Goal: Use online tool/utility: Utilize a website feature to perform a specific function

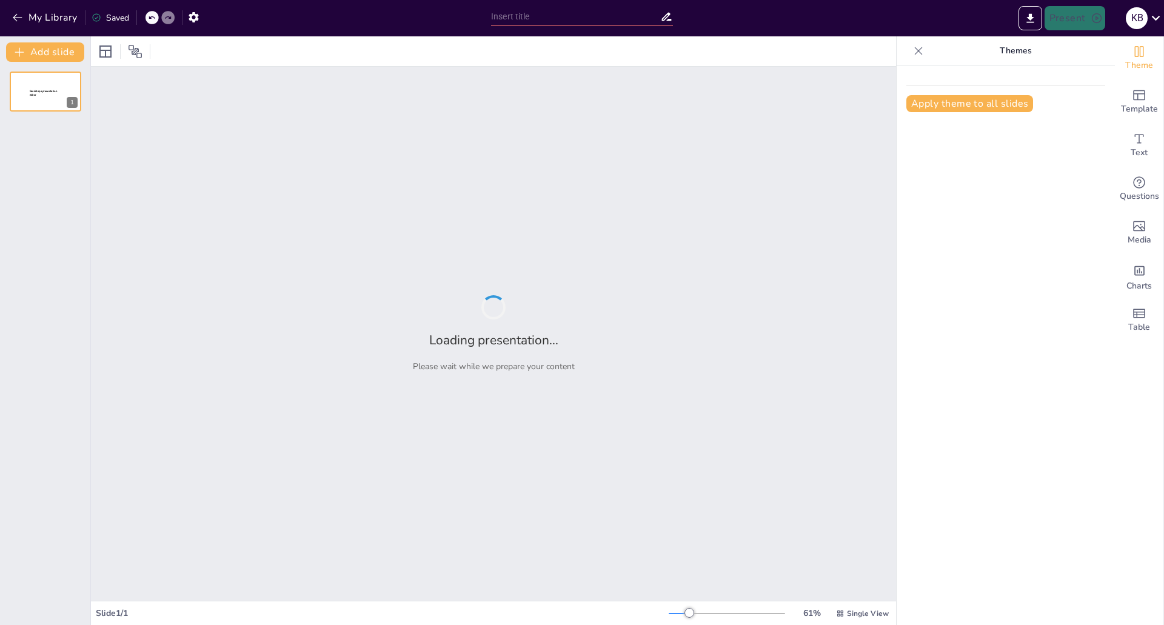
type input "Struktureret Kompetenceudvikling: En Ramme for IT-Teams"
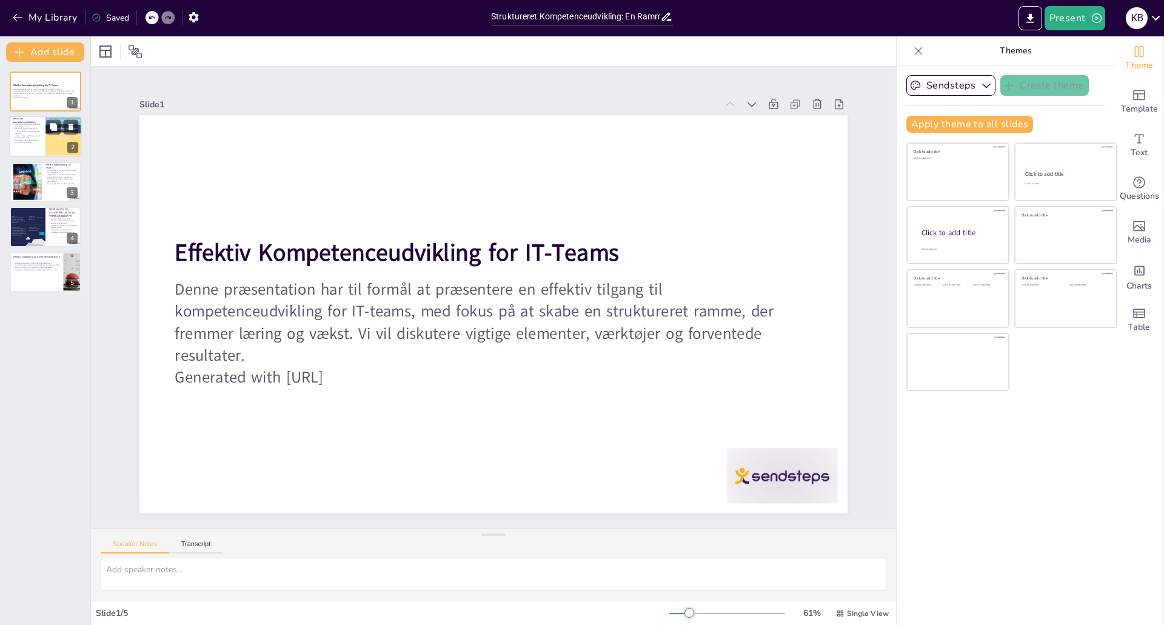
click at [52, 150] on div at bounding box center [63, 136] width 131 height 41
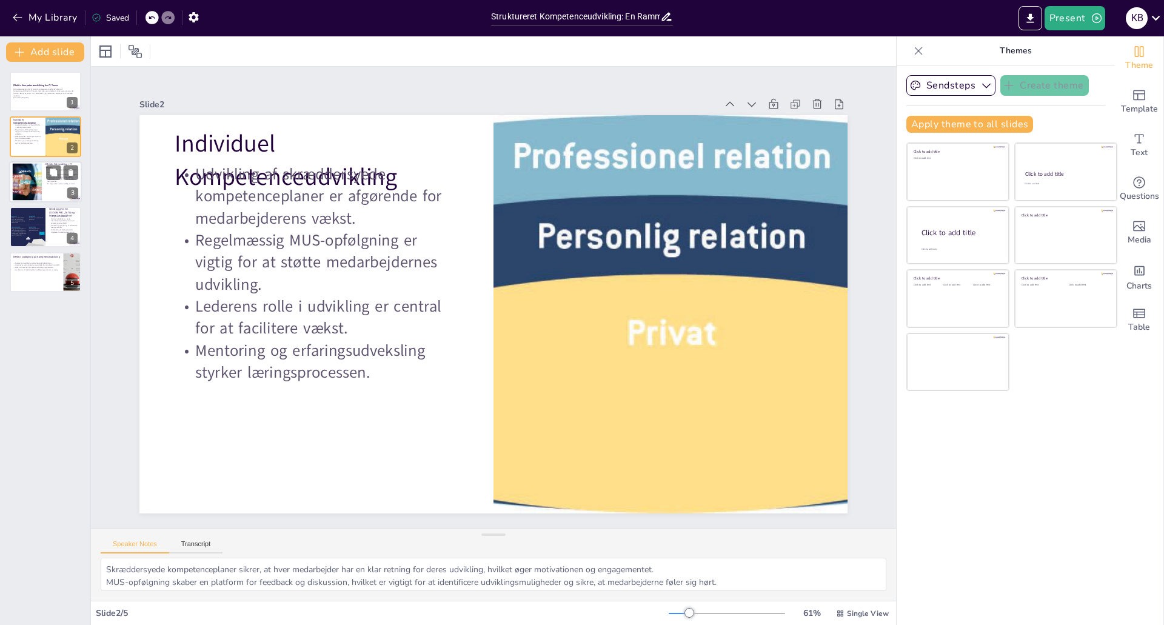
click at [57, 193] on div at bounding box center [45, 181] width 73 height 41
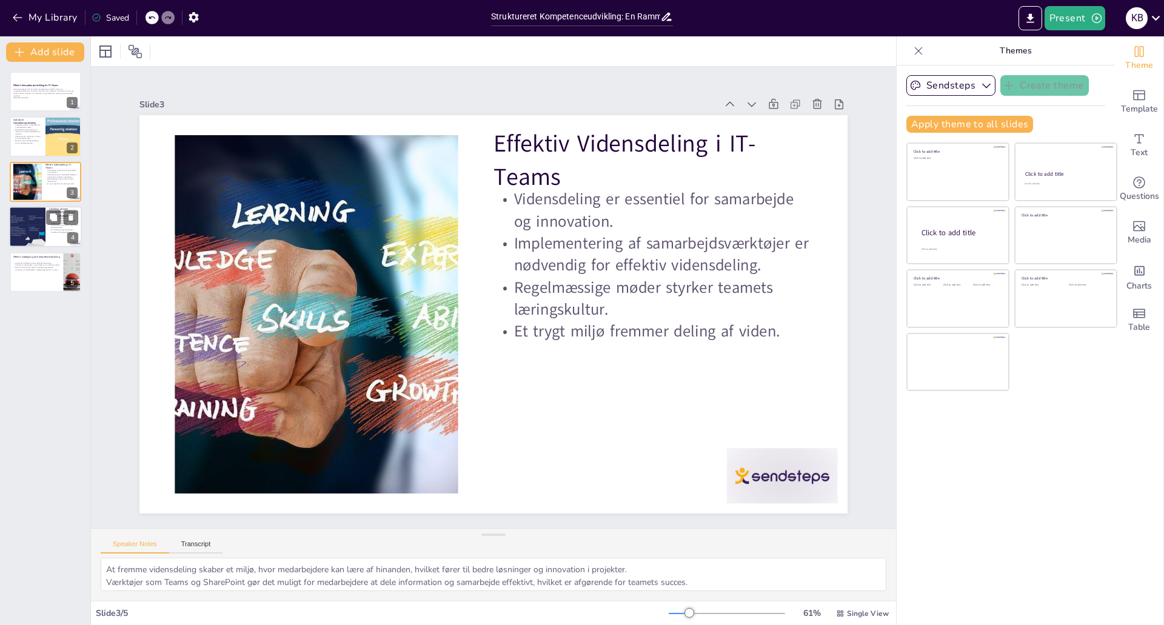
click at [57, 243] on div at bounding box center [45, 226] width 73 height 41
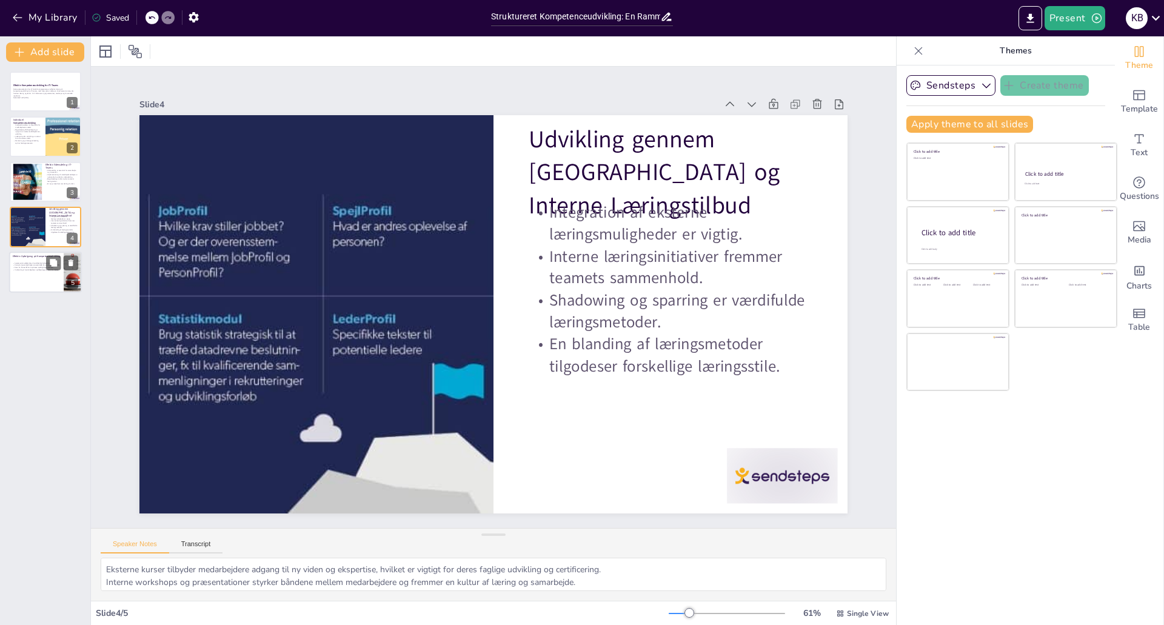
click at [41, 278] on div at bounding box center [45, 272] width 73 height 41
type textarea "En systematisk tilgang til opfølgning gør det muligt at identificere områder, d…"
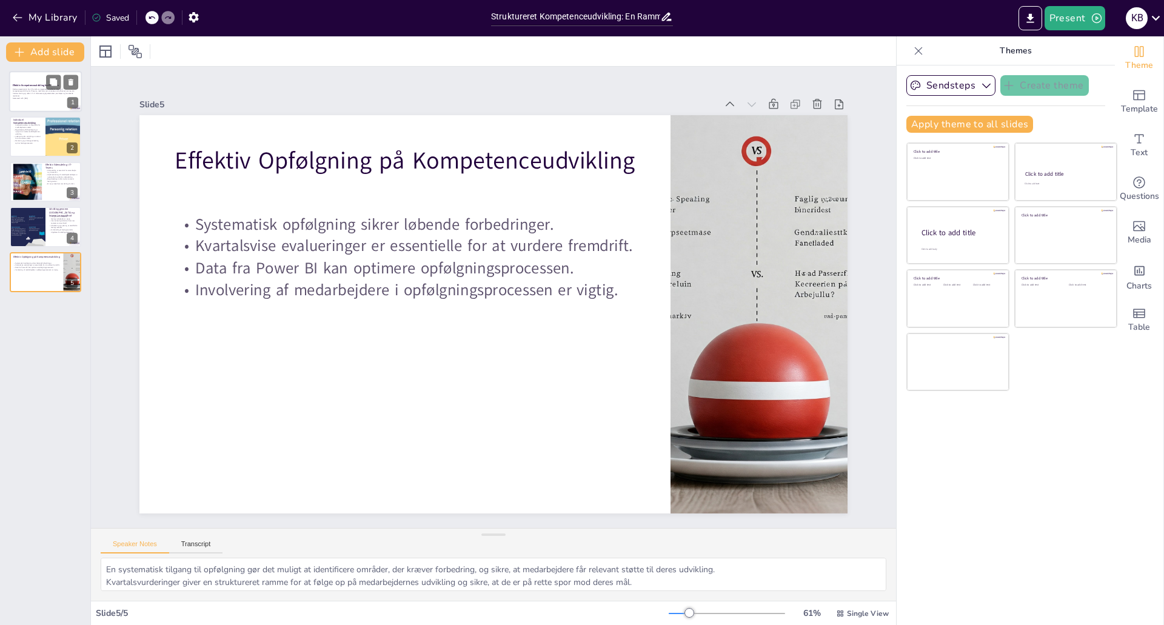
click at [37, 102] on div at bounding box center [45, 91] width 73 height 41
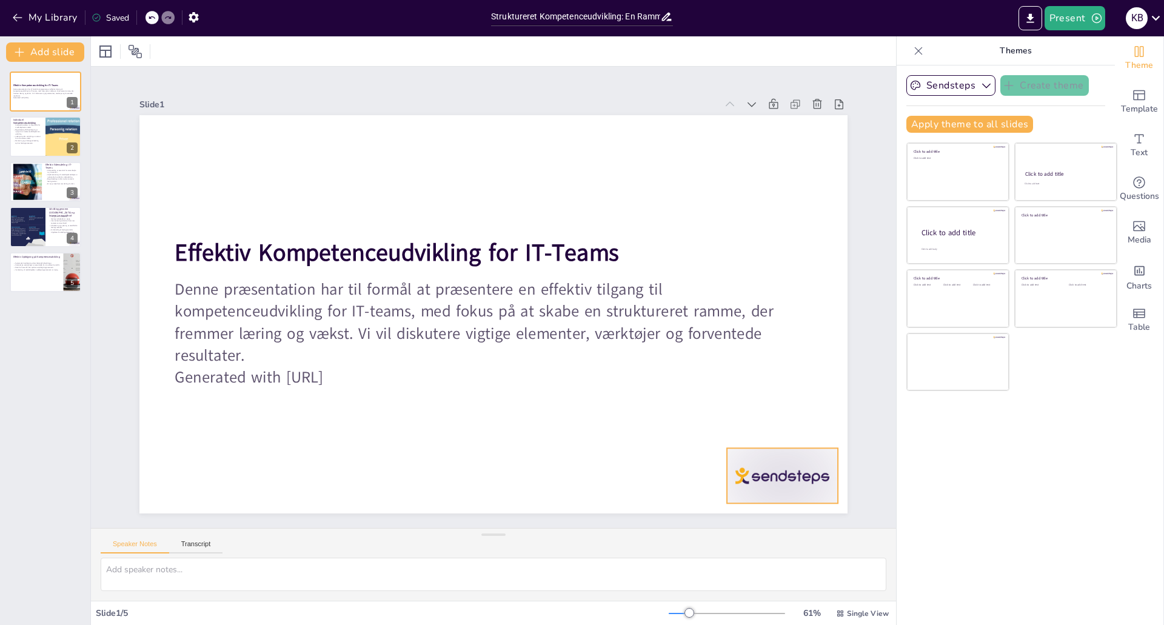
click at [769, 461] on div at bounding box center [782, 475] width 110 height 55
click at [980, 84] on icon "button" at bounding box center [986, 85] width 12 height 12
drag, startPoint x: 1088, startPoint y: 550, endPoint x: 982, endPoint y: 502, distance: 116.4
click at [1088, 551] on div "Sendsteps Create theme Sendsteps Themes Sendsteps Apply theme to all slides Cli…" at bounding box center [1006, 345] width 218 height 560
click at [786, 418] on icon at bounding box center [791, 424] width 11 height 12
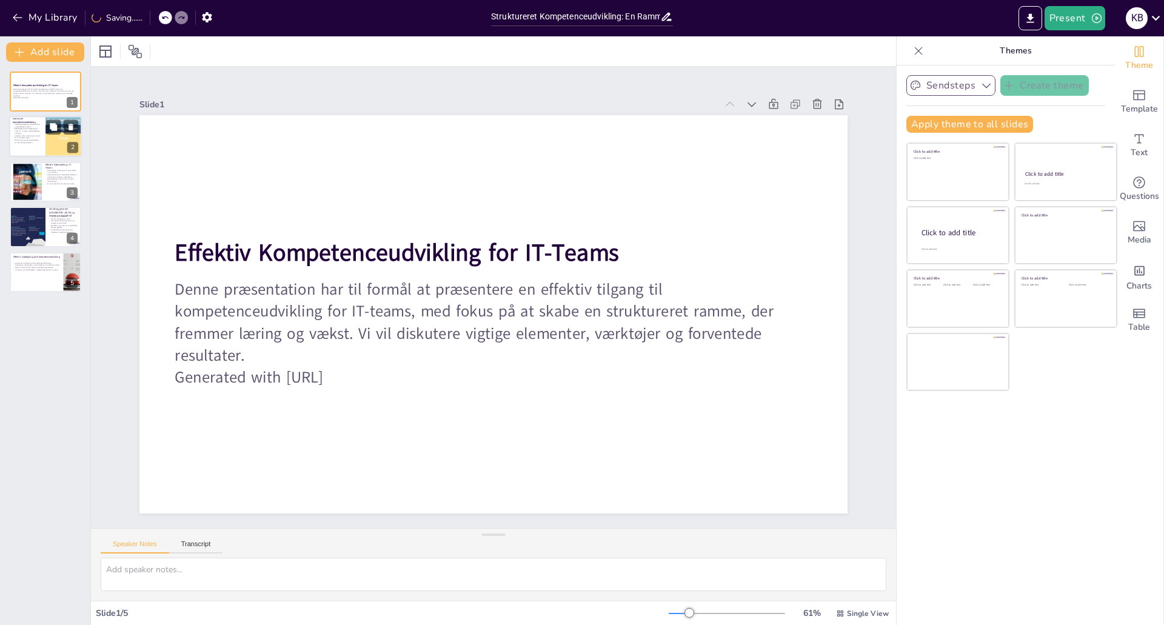
click at [45, 133] on div at bounding box center [63, 136] width 131 height 41
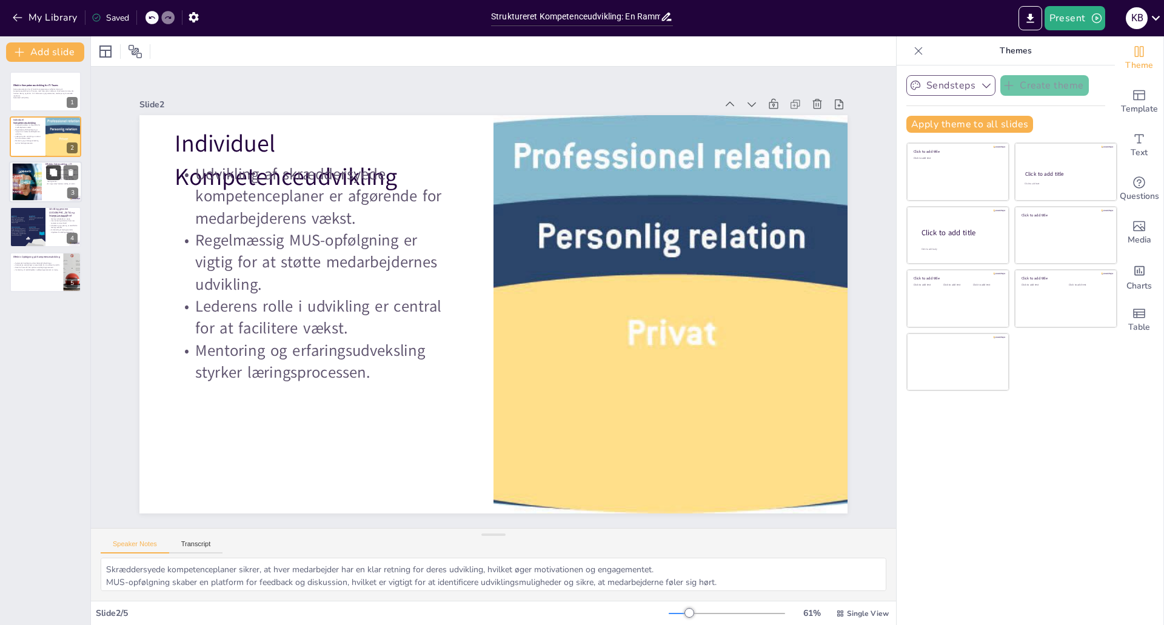
click at [50, 179] on button at bounding box center [53, 172] width 15 height 15
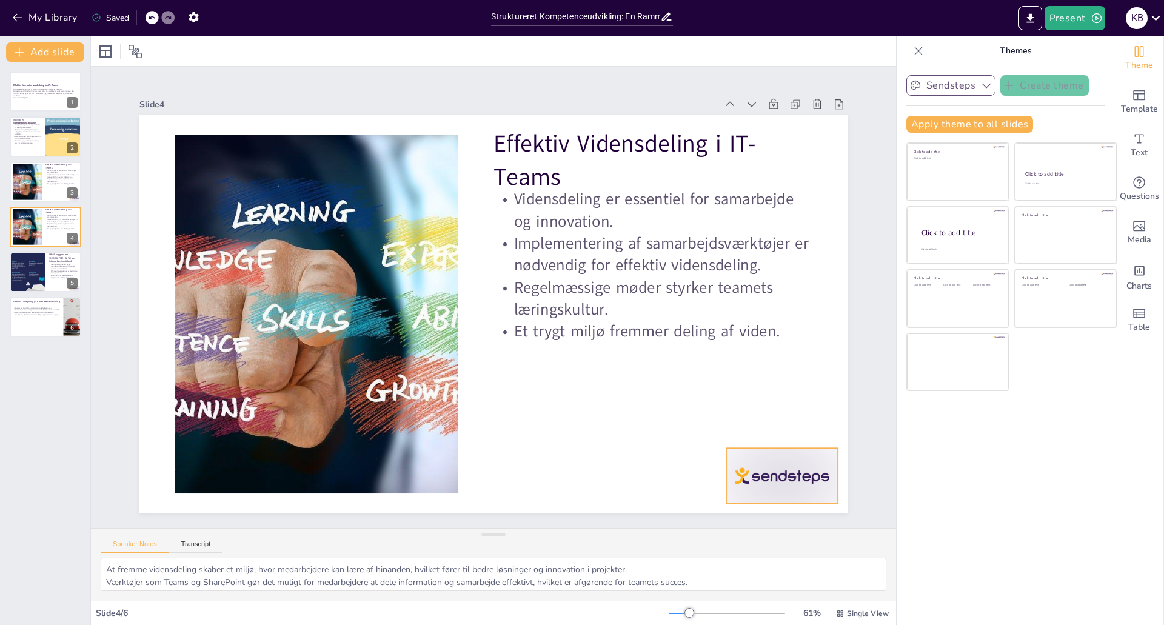
click at [802, 472] on div at bounding box center [762, 505] width 116 height 67
drag, startPoint x: 783, startPoint y: 418, endPoint x: 685, endPoint y: 381, distance: 104.4
click at [768, 475] on icon at bounding box center [759, 483] width 17 height 17
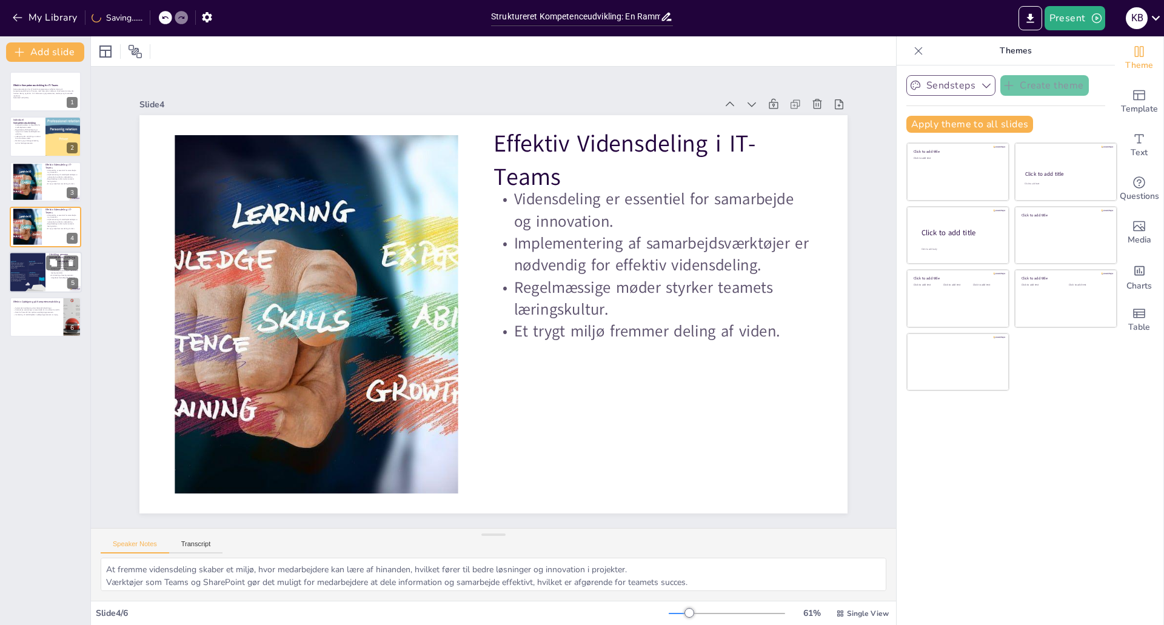
click at [50, 272] on p "Shadowing og sparring er værdifulde læringsmetoder." at bounding box center [63, 271] width 29 height 4
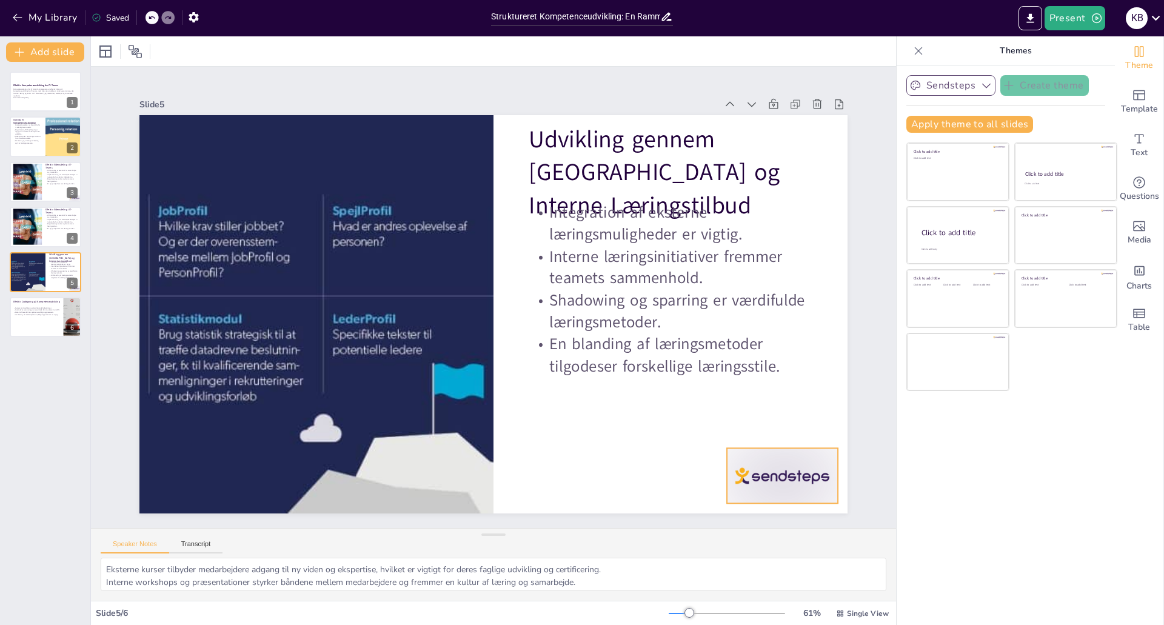
click at [803, 466] on div at bounding box center [782, 475] width 110 height 55
drag, startPoint x: 785, startPoint y: 418, endPoint x: 778, endPoint y: 414, distance: 7.9
click at [786, 418] on icon at bounding box center [791, 424] width 11 height 12
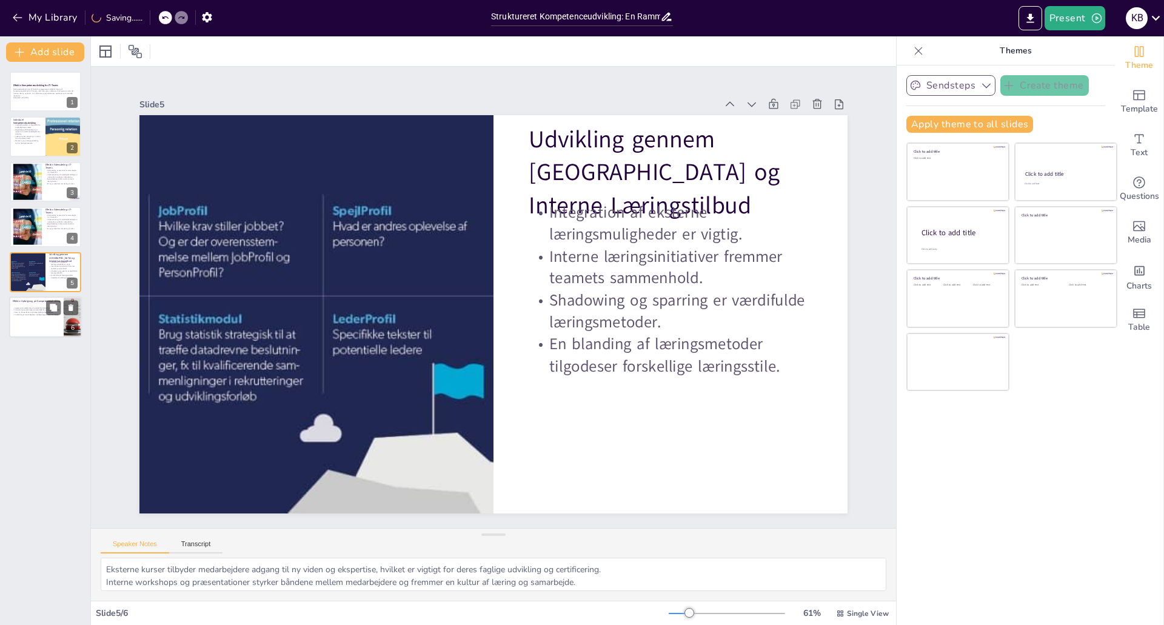
click at [21, 316] on div "Systematisk opfølgning sikrer løbende forbedringer. Kvartalsvise evalueringer e…" at bounding box center [36, 310] width 47 height 13
type textarea "En systematisk tilgang til opfølgning gør det muligt at identificere områder, d…"
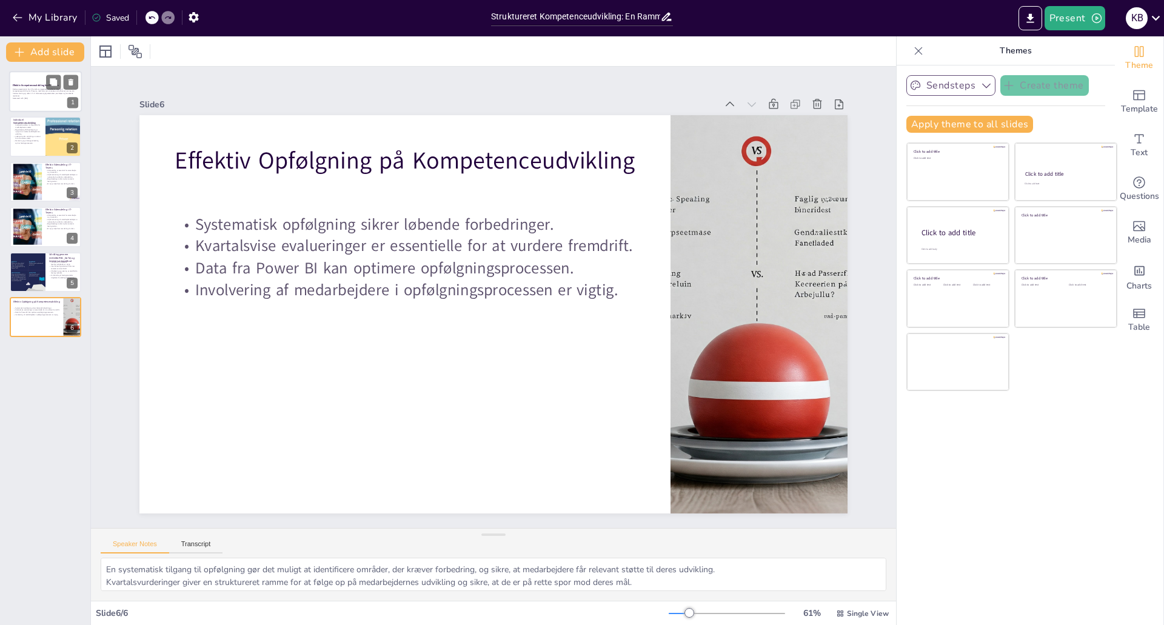
click at [52, 102] on div at bounding box center [45, 91] width 73 height 41
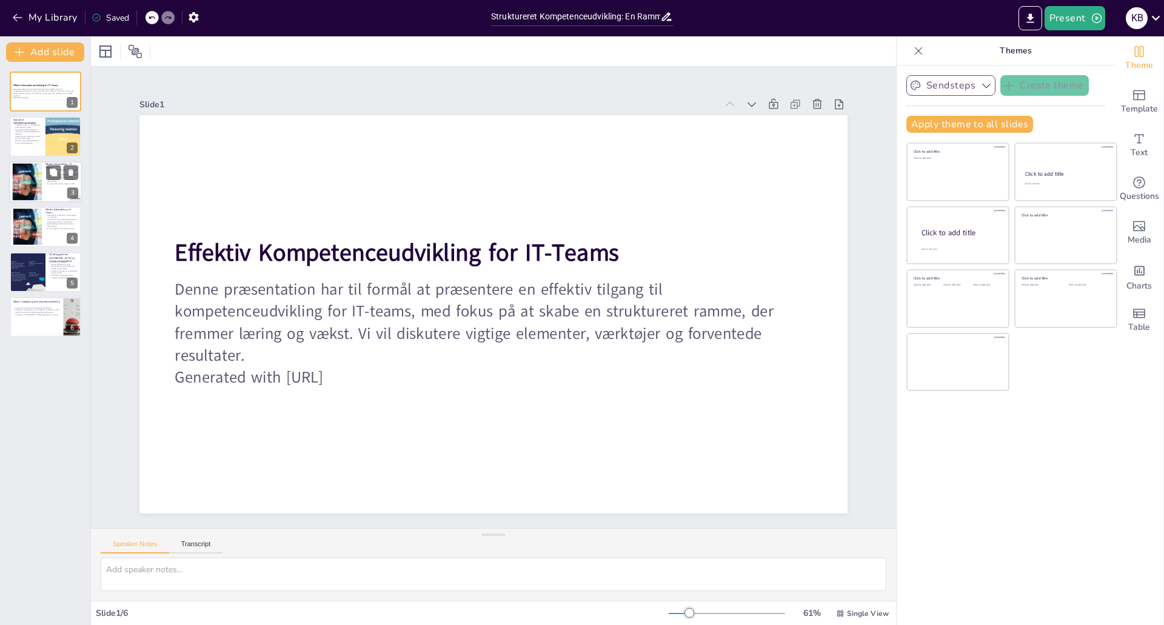
click at [36, 183] on div at bounding box center [27, 181] width 64 height 37
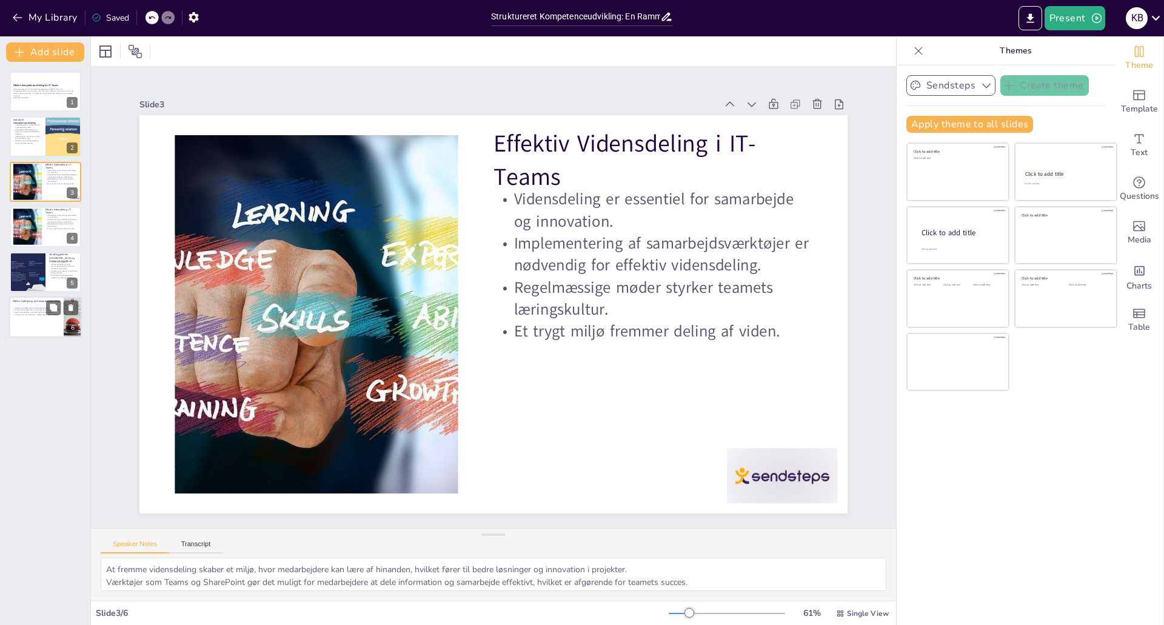
click at [50, 320] on div at bounding box center [45, 316] width 73 height 41
type textarea "En systematisk tilgang til opfølgning gør det muligt at identificere områder, d…"
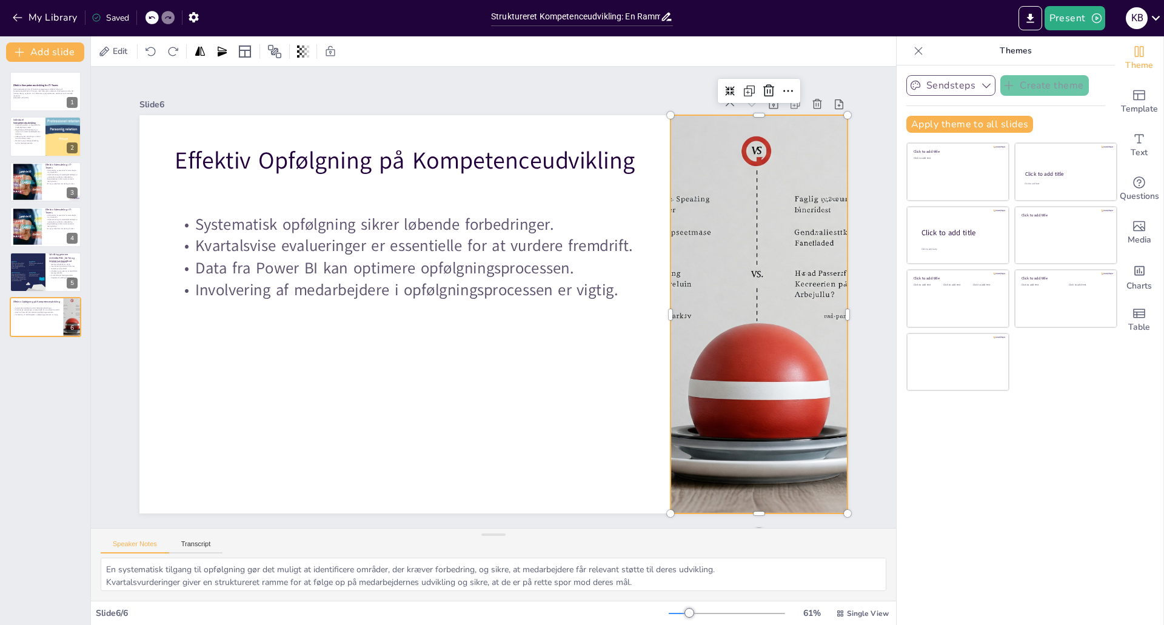
click at [693, 274] on div at bounding box center [756, 342] width 438 height 438
click at [745, 295] on div at bounding box center [759, 314] width 398 height 398
click at [745, 295] on div at bounding box center [729, 421] width 526 height 526
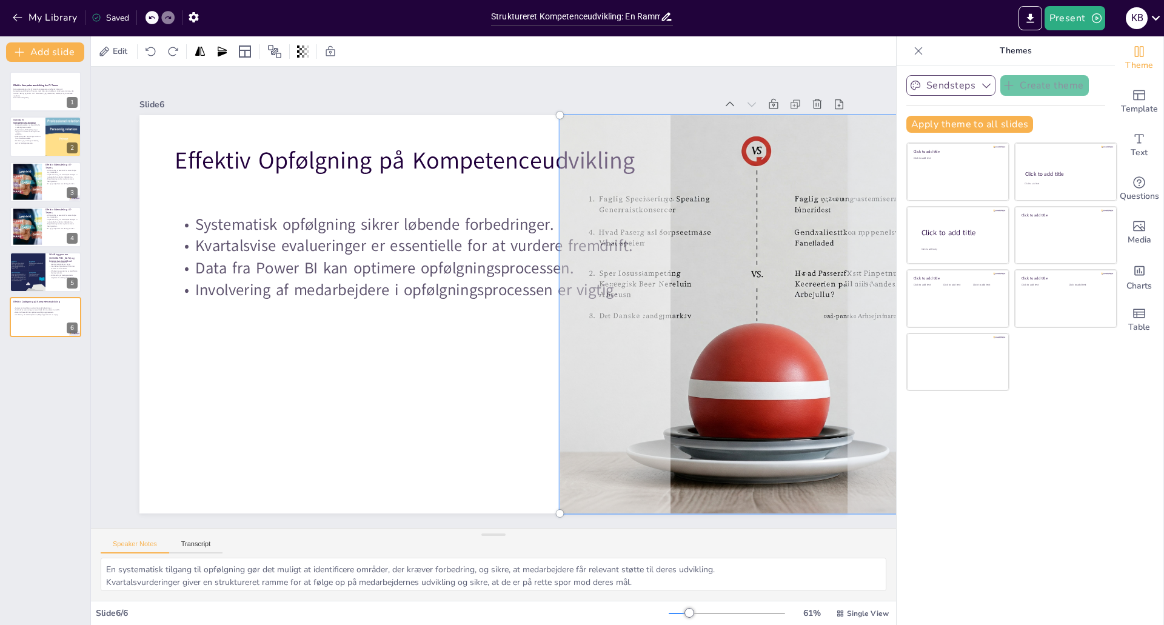
drag, startPoint x: 745, startPoint y: 295, endPoint x: 761, endPoint y: 235, distance: 61.5
click at [760, 235] on div at bounding box center [756, 342] width 454 height 454
click at [470, 388] on div at bounding box center [492, 314] width 746 height 470
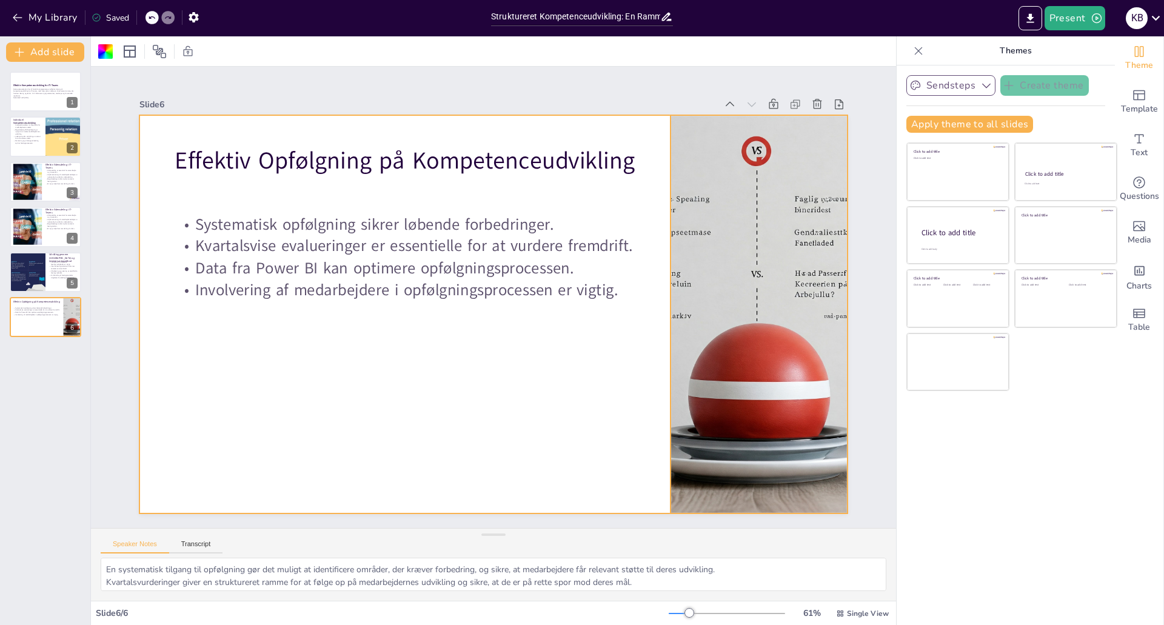
click at [751, 330] on div at bounding box center [759, 314] width 398 height 398
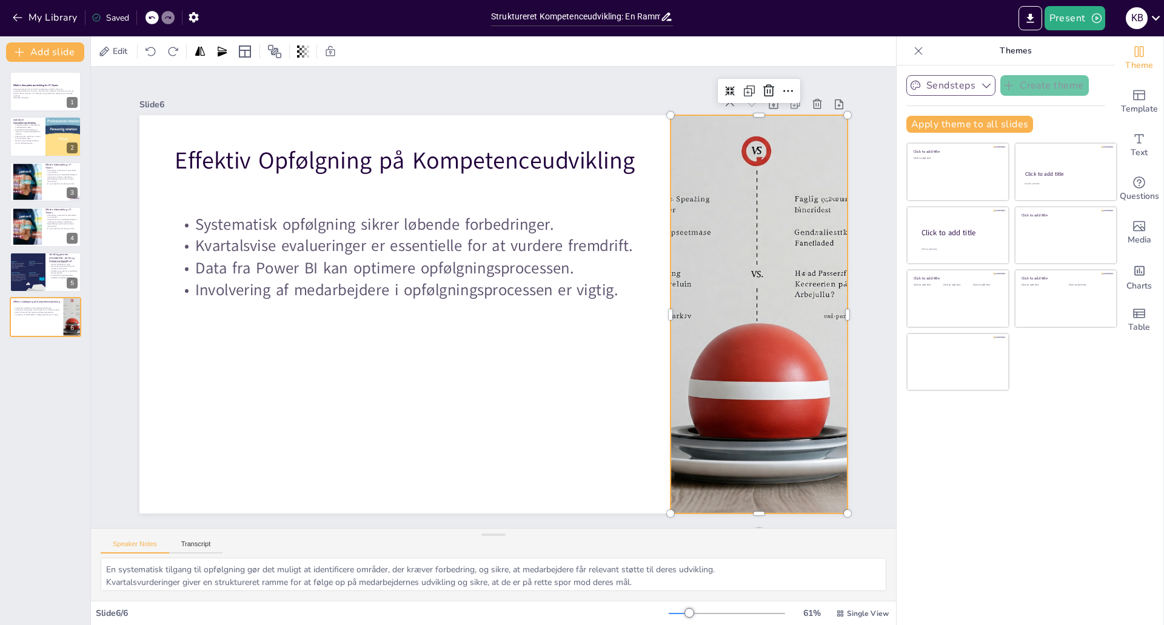
click at [751, 330] on div at bounding box center [759, 314] width 398 height 398
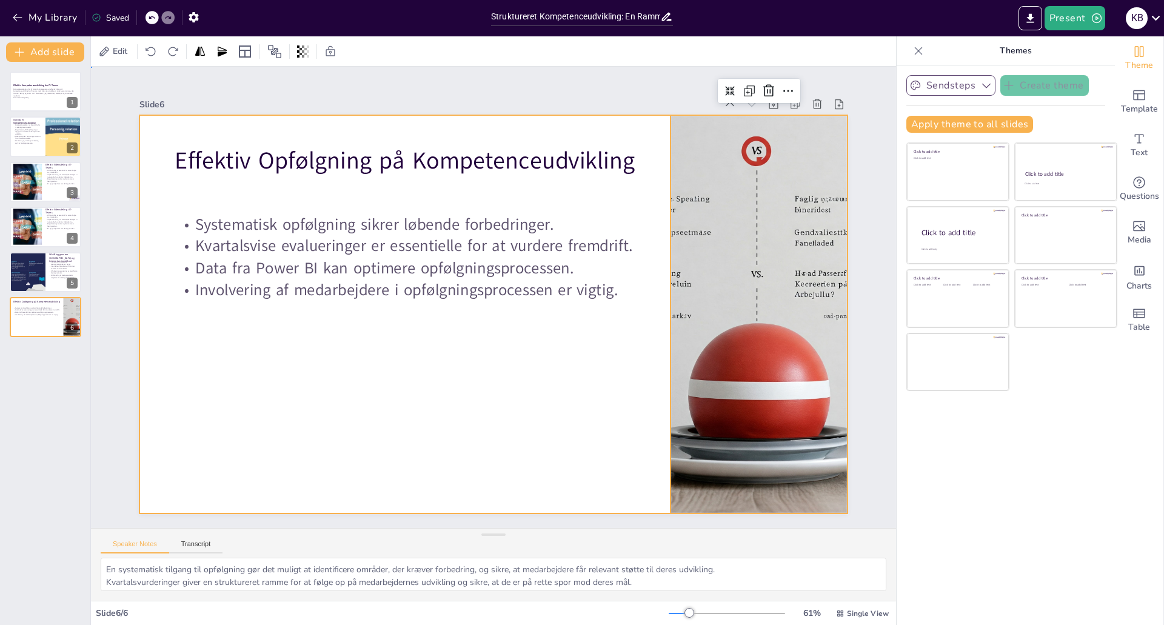
click at [477, 346] on div at bounding box center [485, 311] width 812 height 699
click at [751, 332] on div at bounding box center [759, 314] width 398 height 398
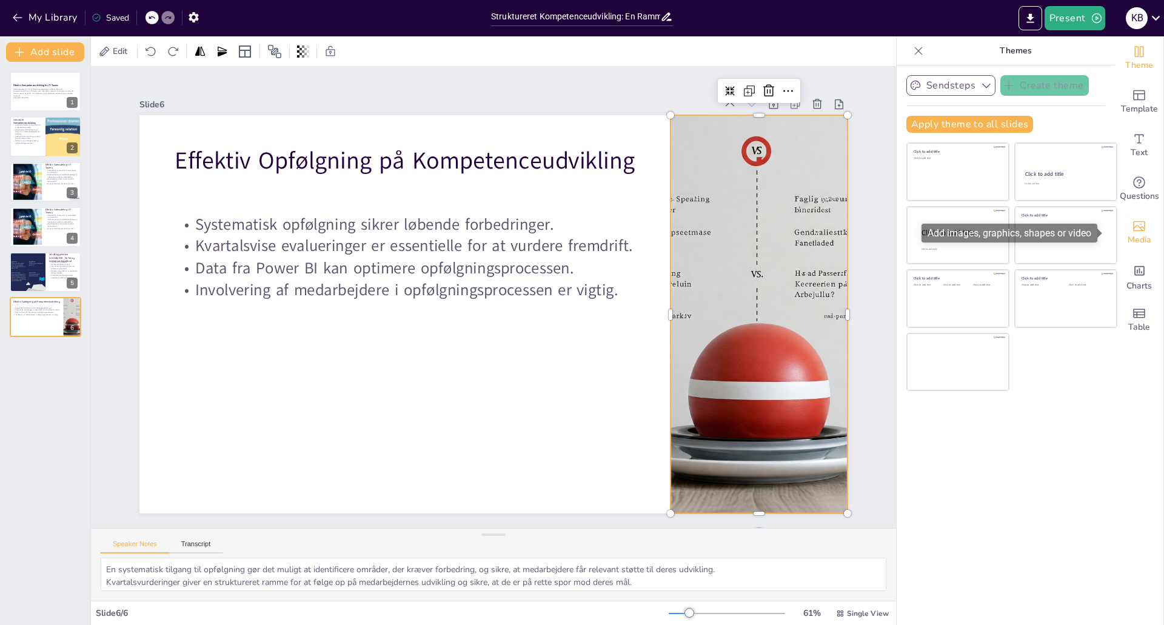
click at [1132, 232] on icon "Add images, graphics, shapes or video" at bounding box center [1139, 226] width 15 height 15
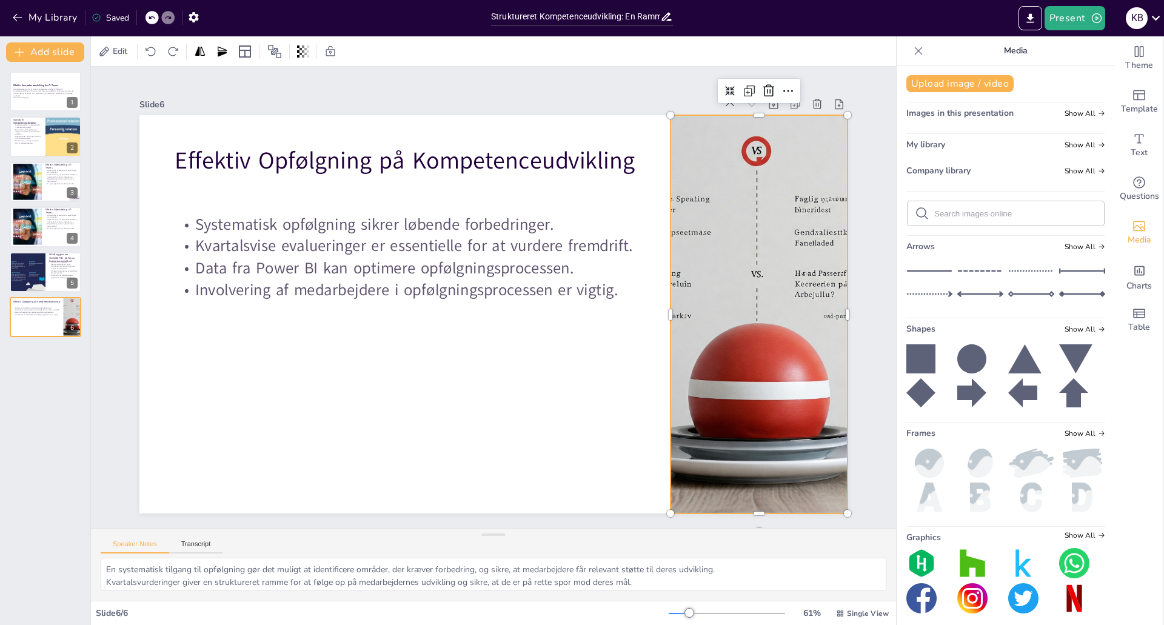
click at [915, 49] on icon at bounding box center [919, 51] width 8 height 8
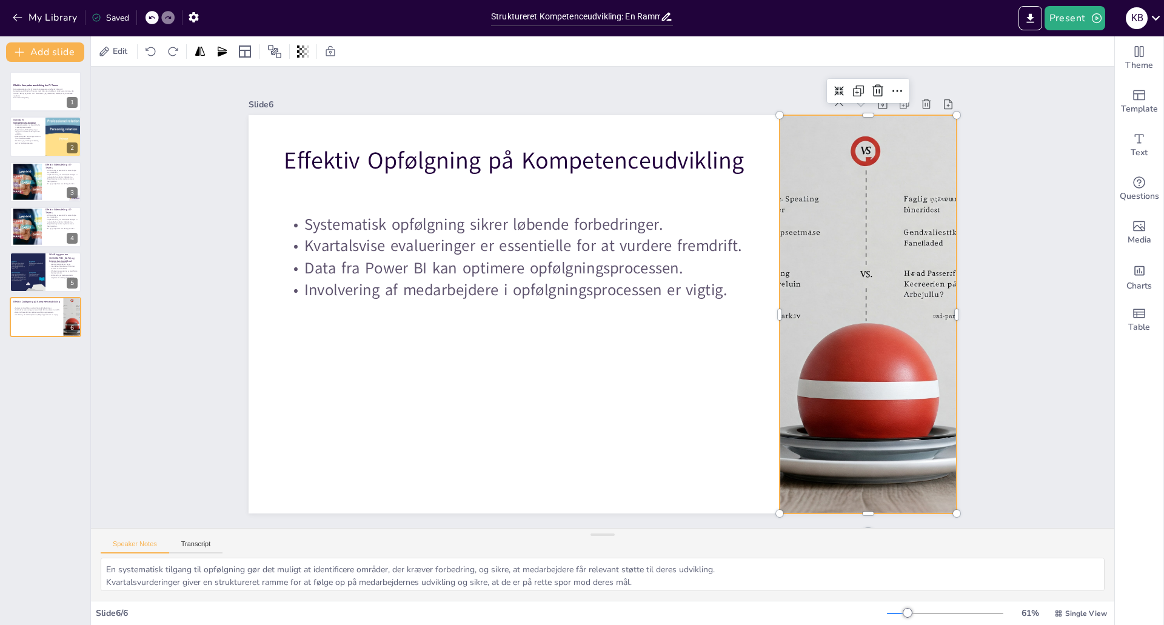
click at [881, 219] on div at bounding box center [824, 445] width 544 height 544
click at [892, 90] on icon at bounding box center [897, 91] width 10 height 2
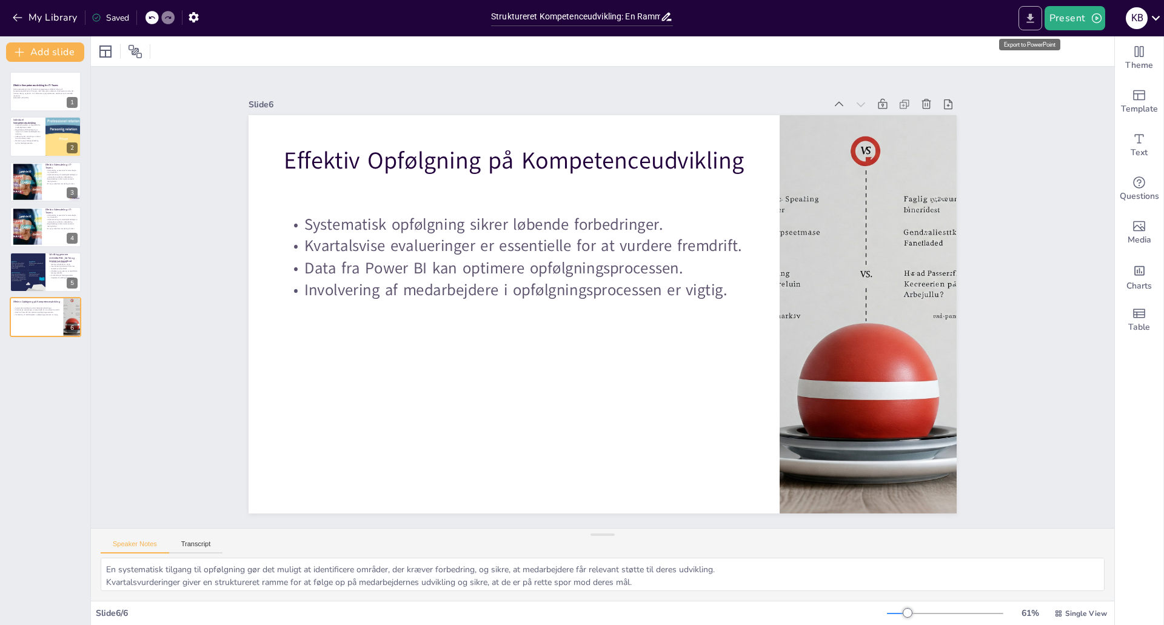
click at [1034, 18] on icon "Export to PowerPoint" at bounding box center [1030, 18] width 13 height 13
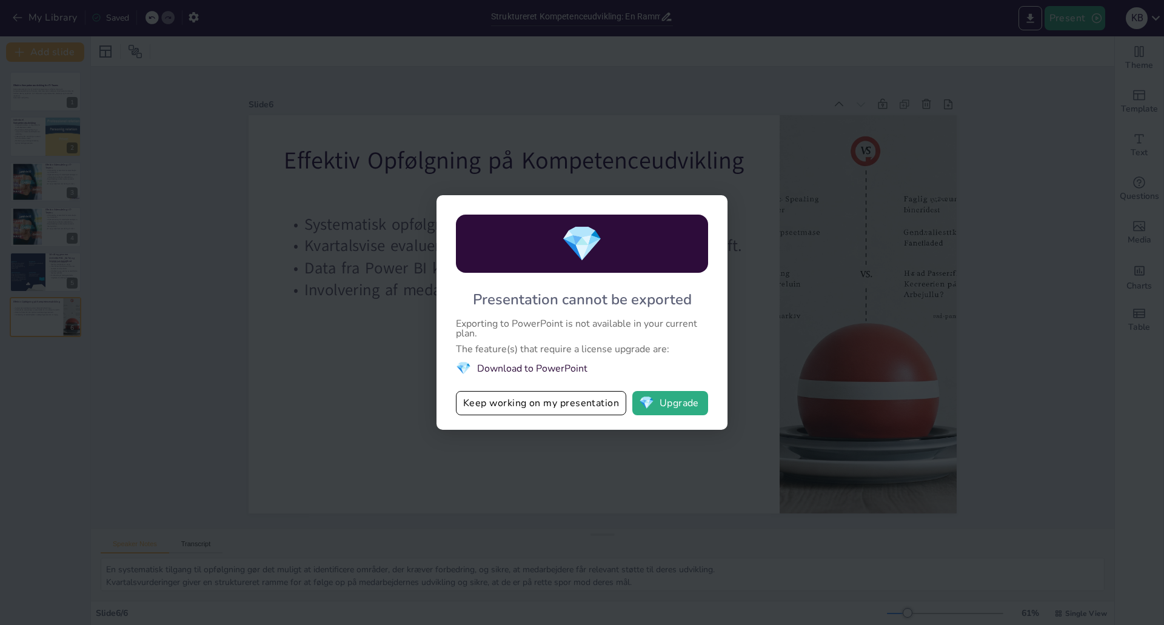
click at [634, 502] on div "💎 Presentation cannot be exported Exporting to PowerPoint is not available in y…" at bounding box center [582, 312] width 1164 height 625
